Goal: Task Accomplishment & Management: Use online tool/utility

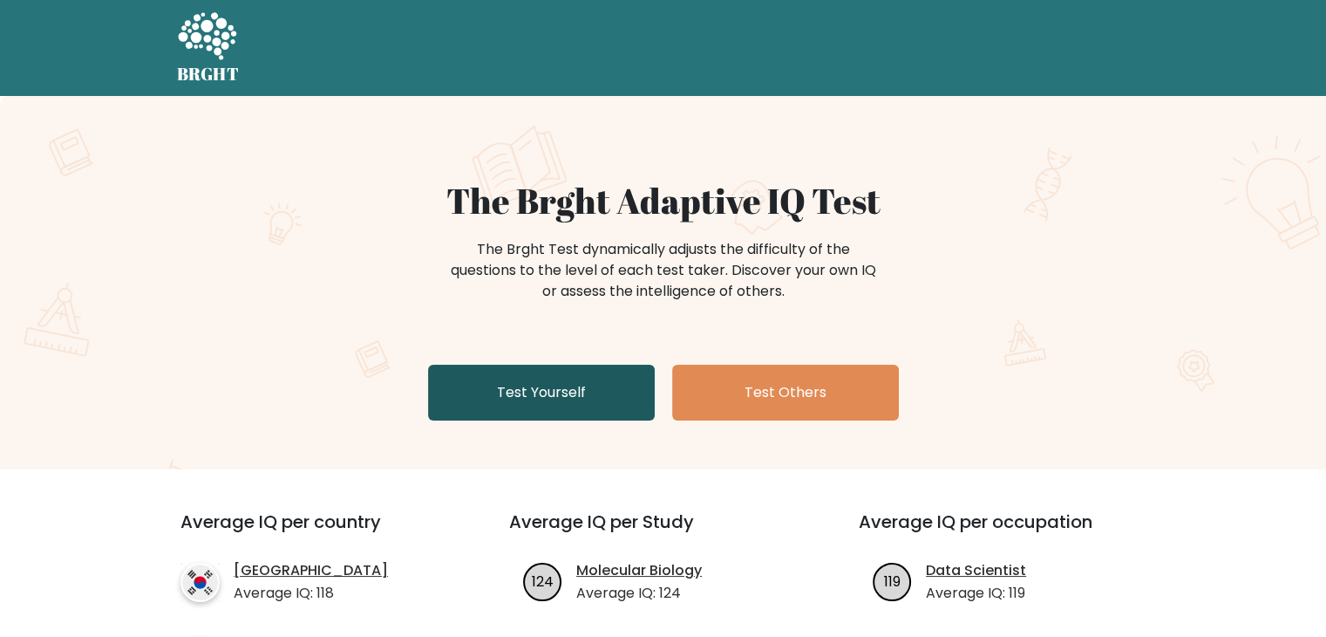
click at [576, 376] on link "Test Yourself" at bounding box center [541, 393] width 227 height 56
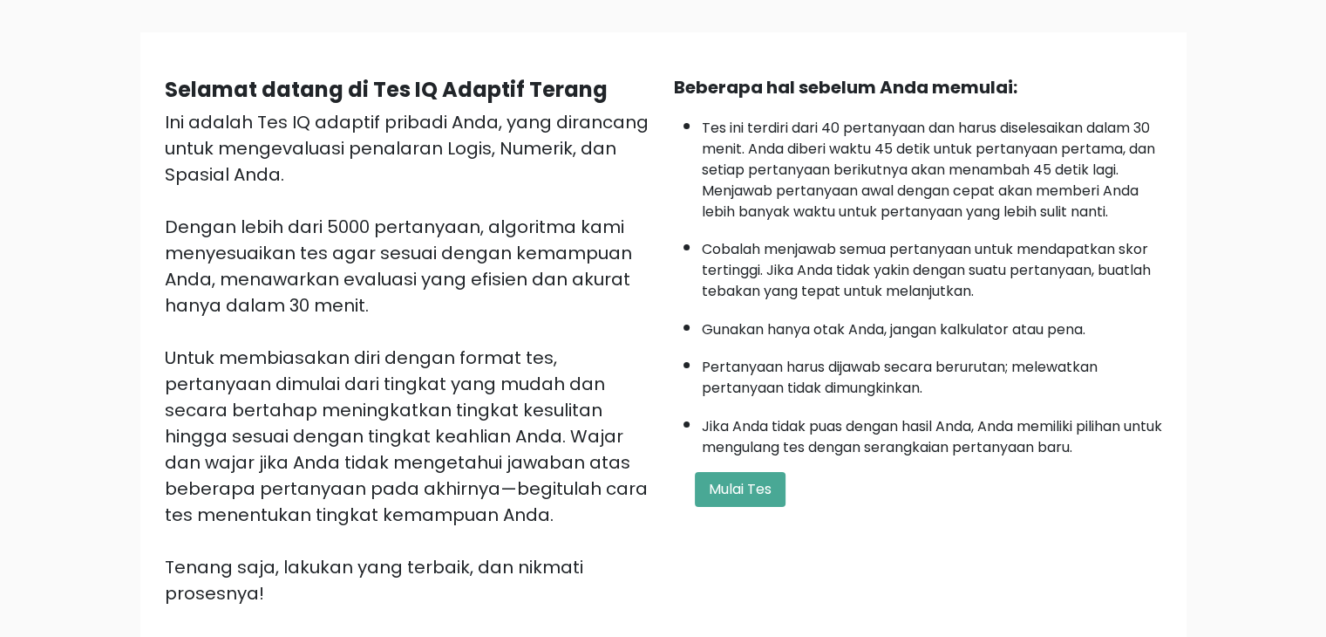
scroll to position [107, 0]
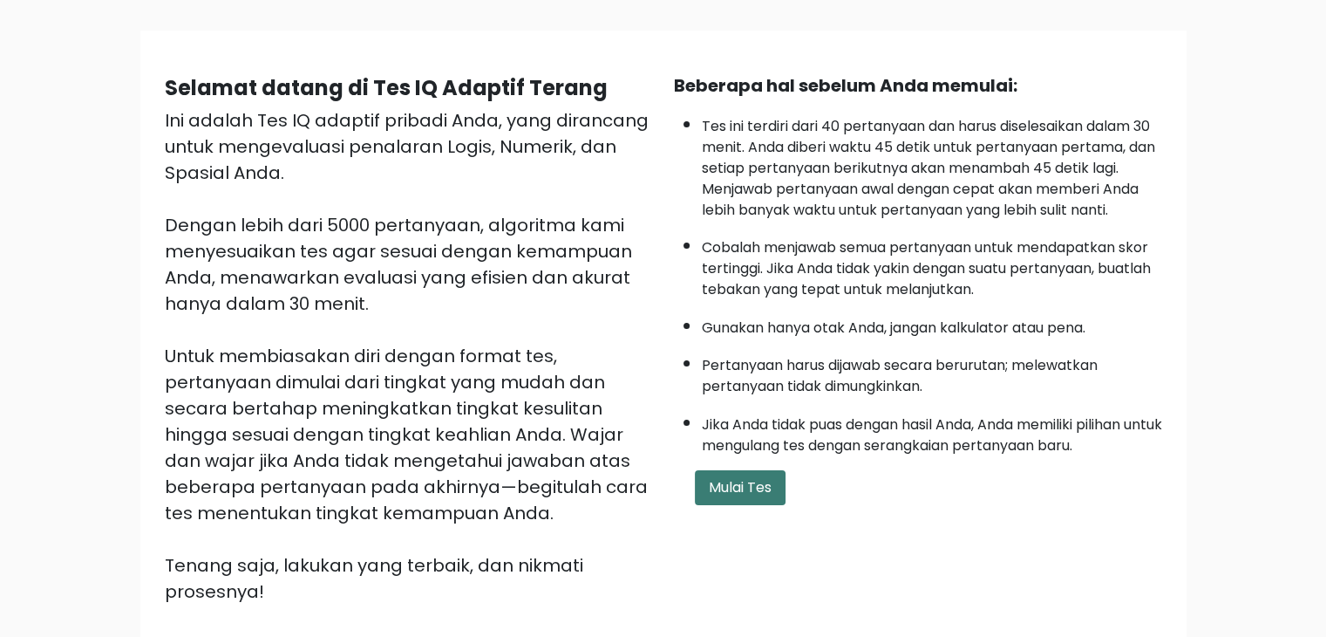
click at [771, 479] on font "Mulai Tes" at bounding box center [740, 487] width 63 height 20
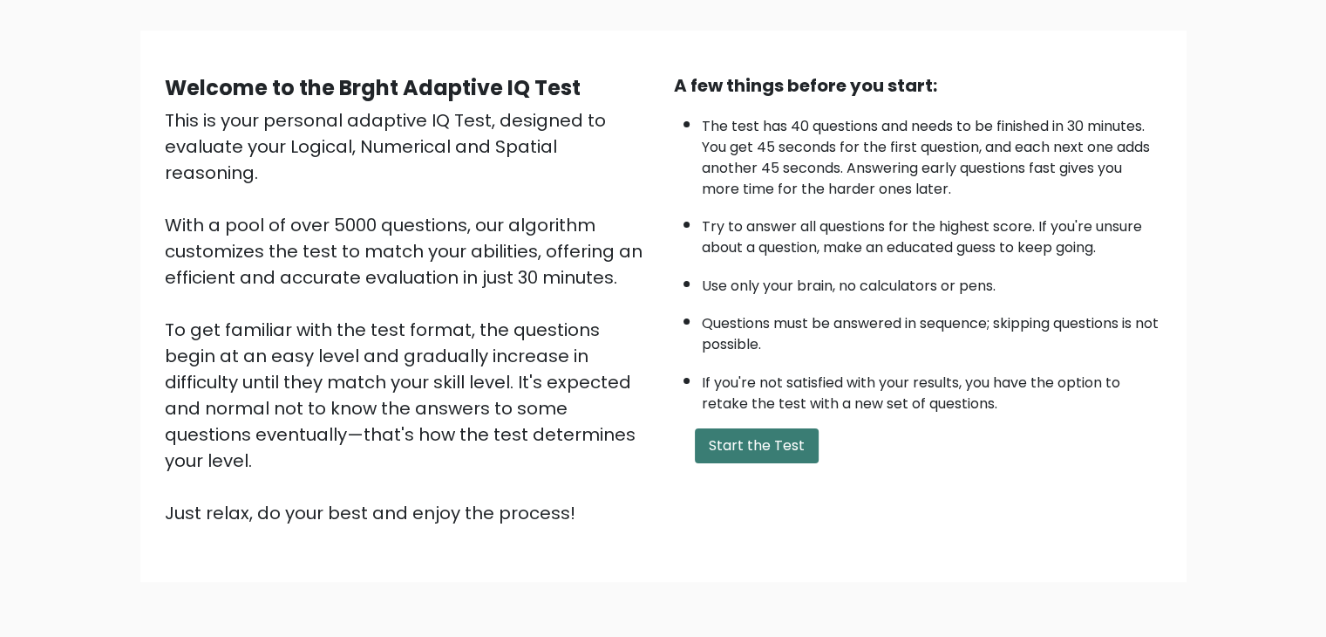
click at [755, 441] on button "Start the Test" at bounding box center [757, 445] width 124 height 35
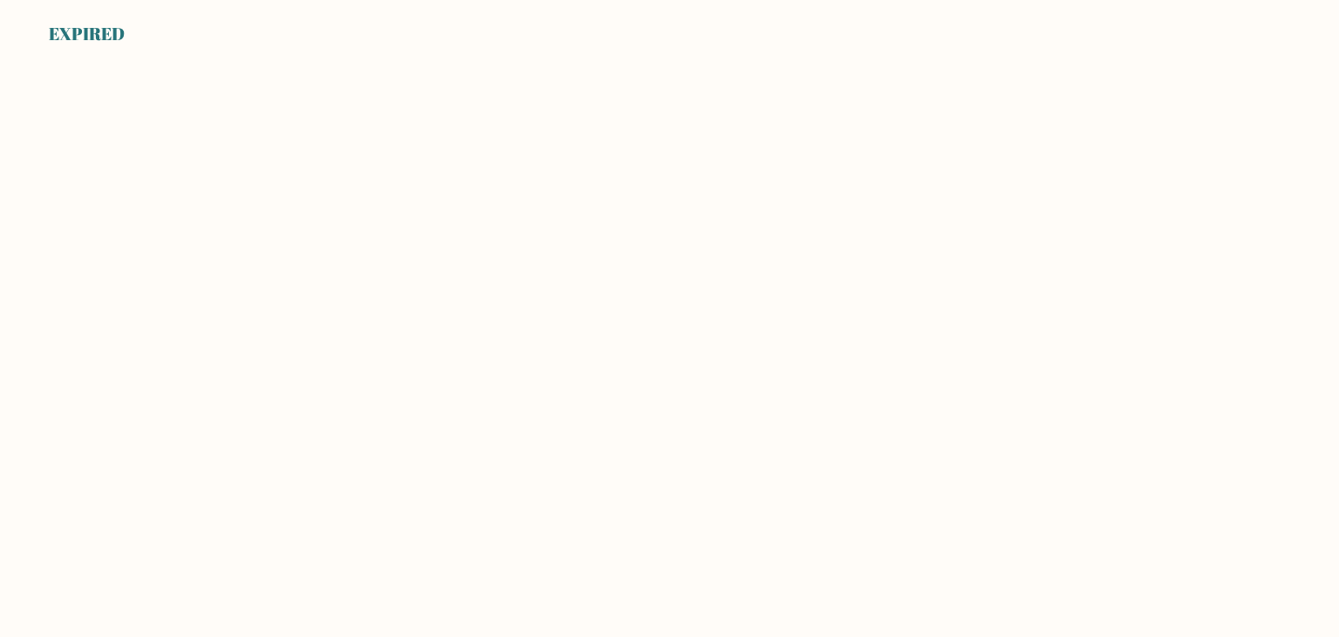
click at [701, 302] on body "EXPIRED" at bounding box center [669, 318] width 1339 height 637
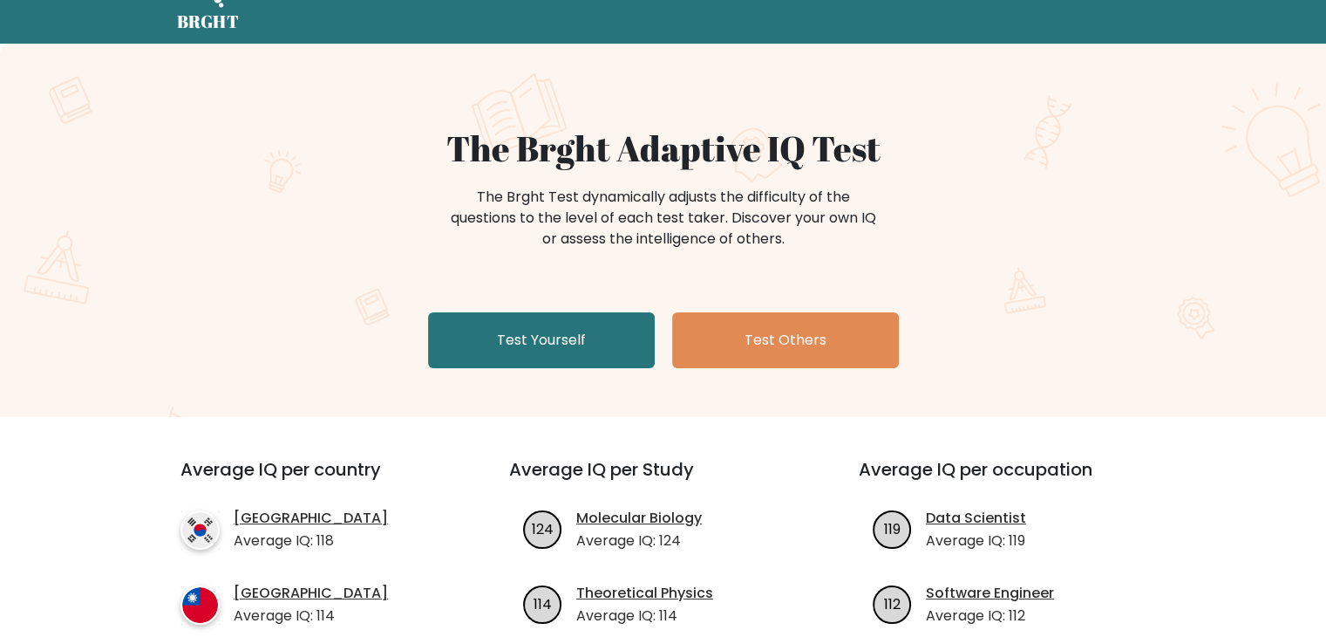
scroll to position [56, 0]
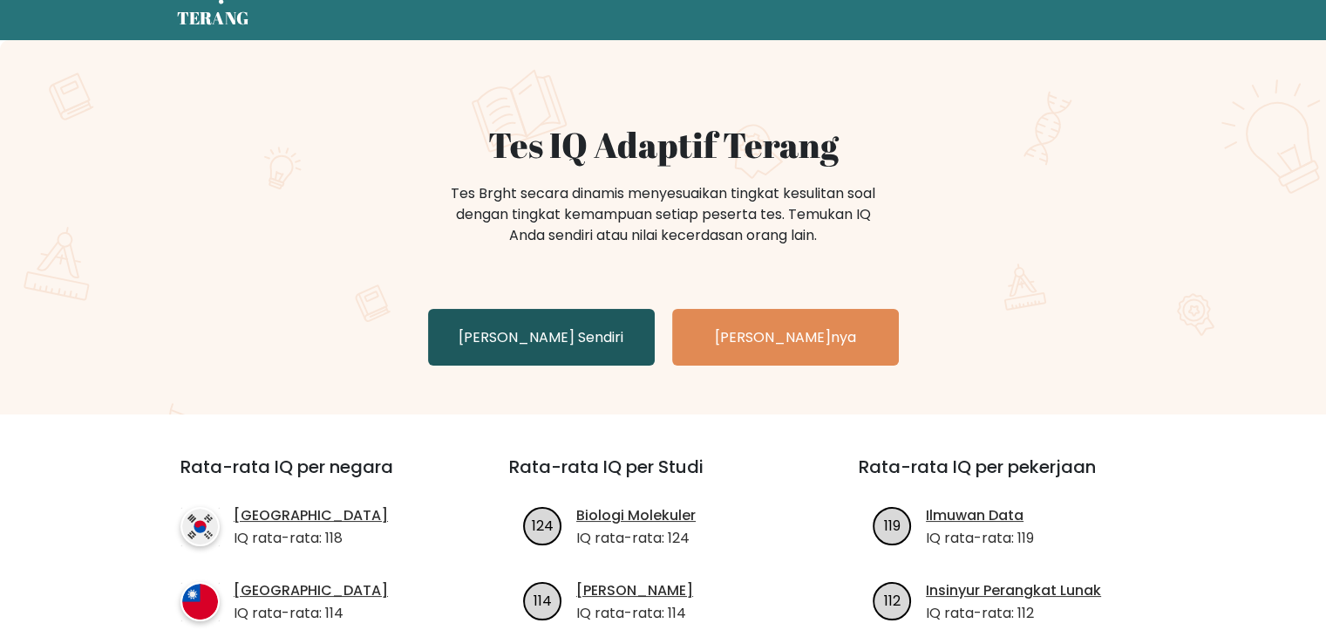
click at [595, 317] on link "Uji Dirimu Sendiri" at bounding box center [541, 337] width 227 height 57
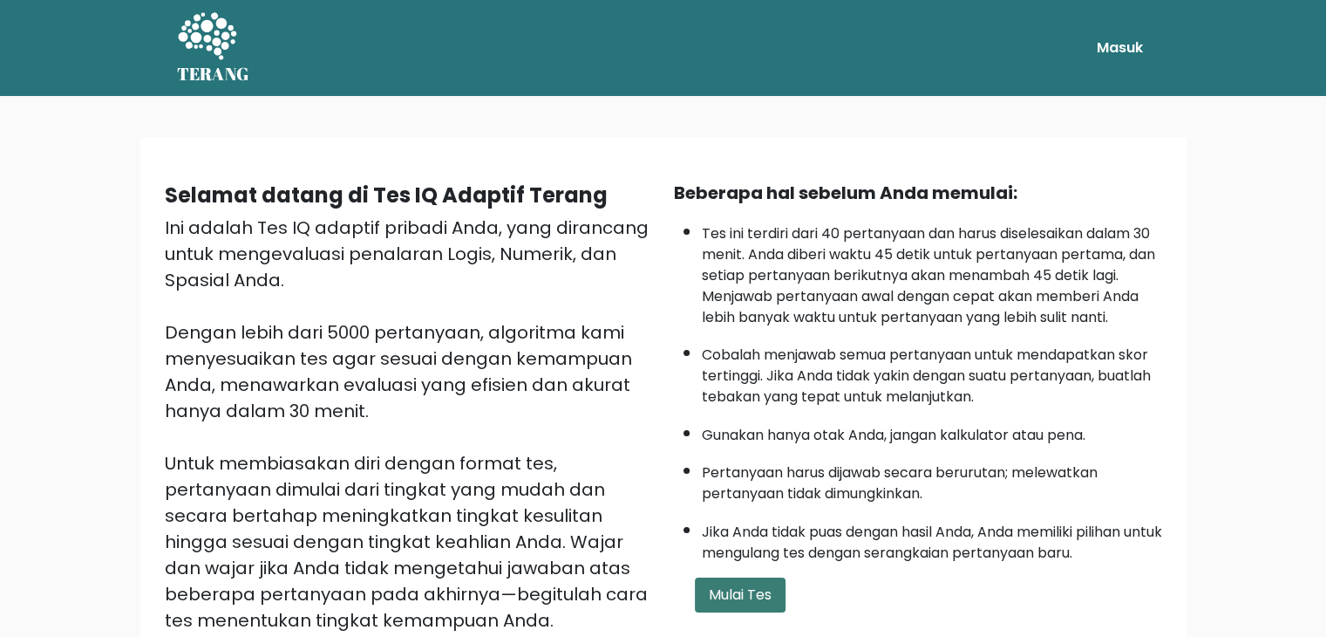
click at [759, 584] on font "Mulai Tes" at bounding box center [740, 594] width 63 height 20
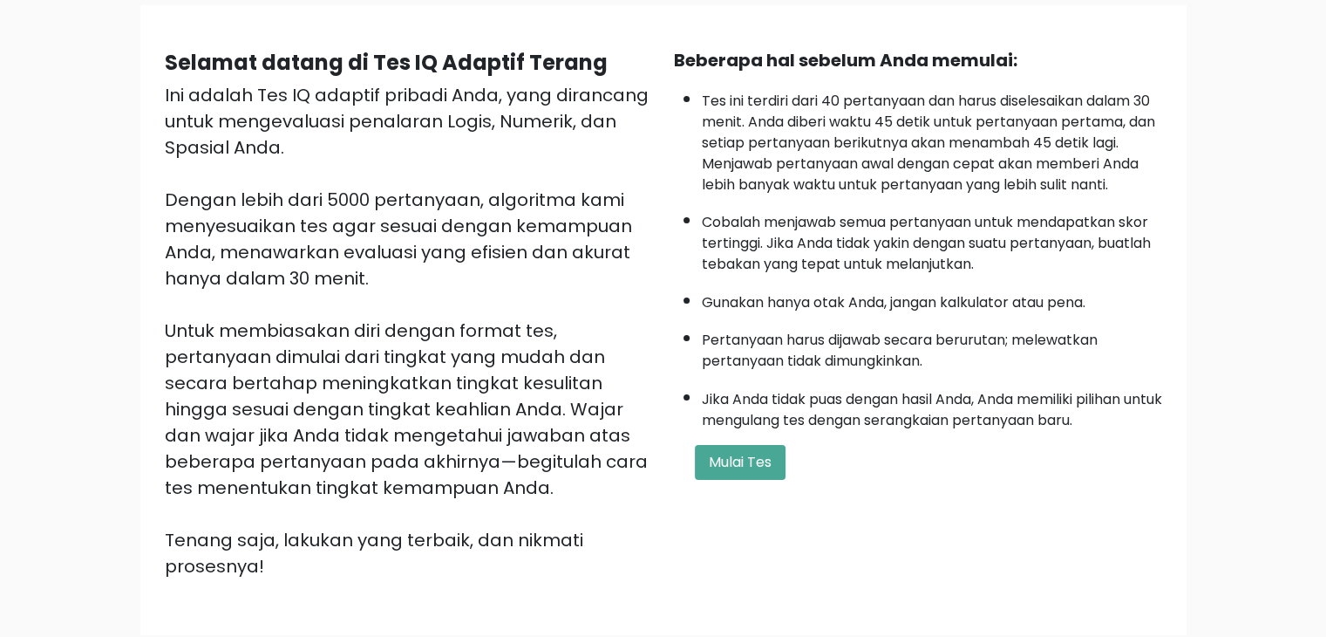
scroll to position [133, 0]
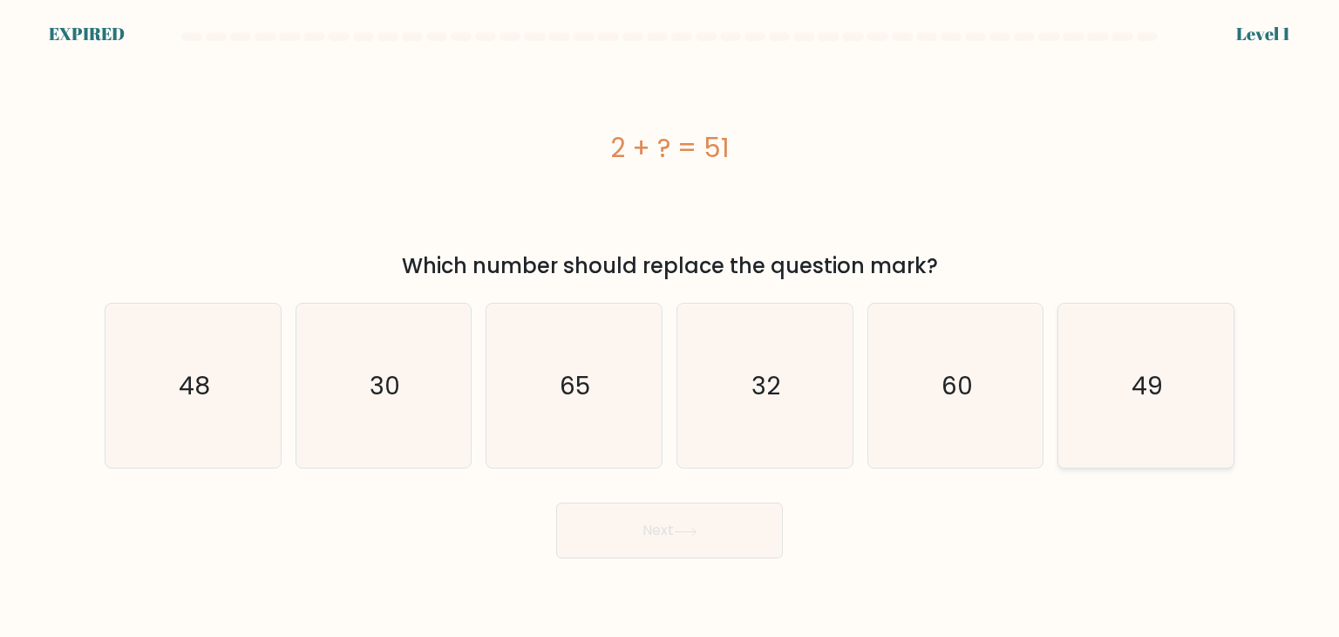
click at [1169, 415] on icon "49" at bounding box center [1146, 385] width 164 height 164
click at [671, 327] on input "f. 49" at bounding box center [670, 322] width 1 height 9
radio input "true"
click at [676, 531] on button "Next" at bounding box center [669, 530] width 227 height 56
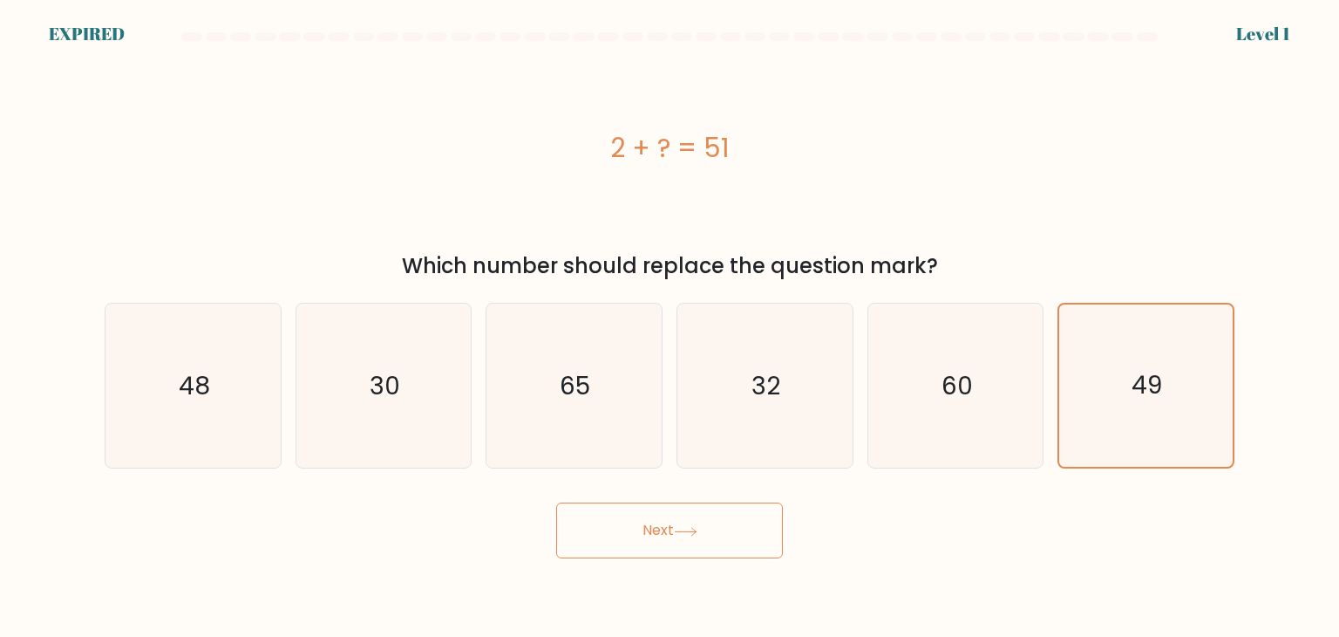
click at [676, 531] on button "Next" at bounding box center [669, 530] width 227 height 56
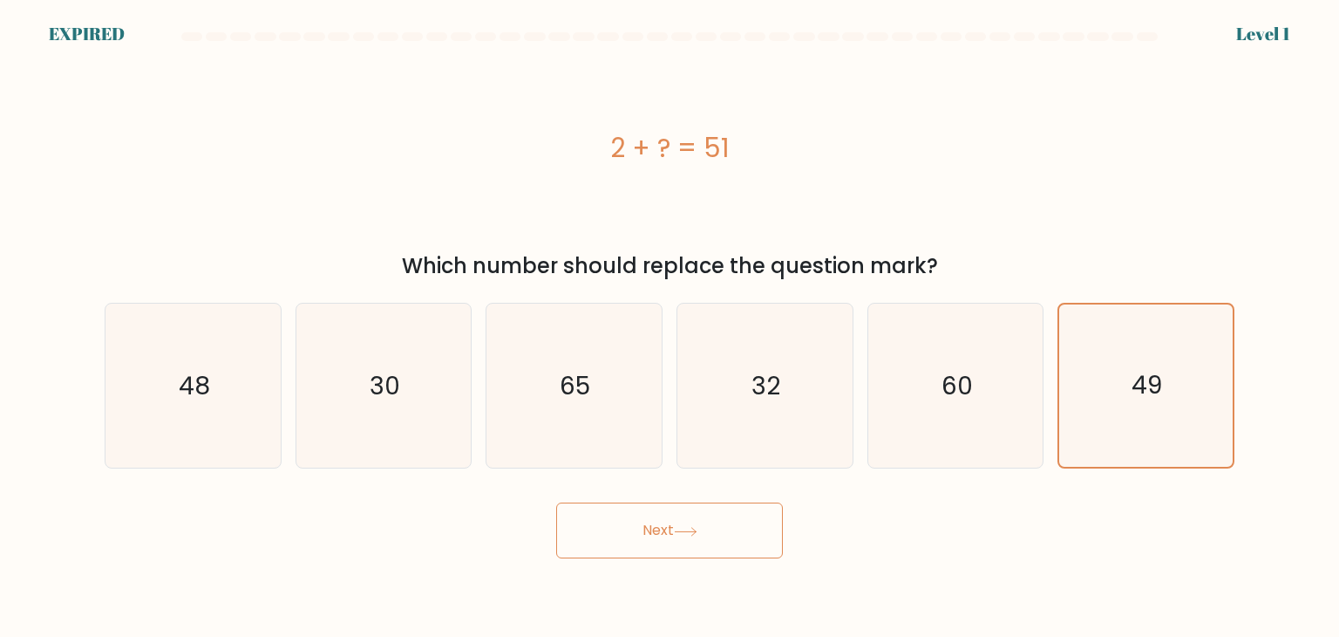
click at [676, 531] on button "Next" at bounding box center [669, 530] width 227 height 56
